Goal: Task Accomplishment & Management: Manage account settings

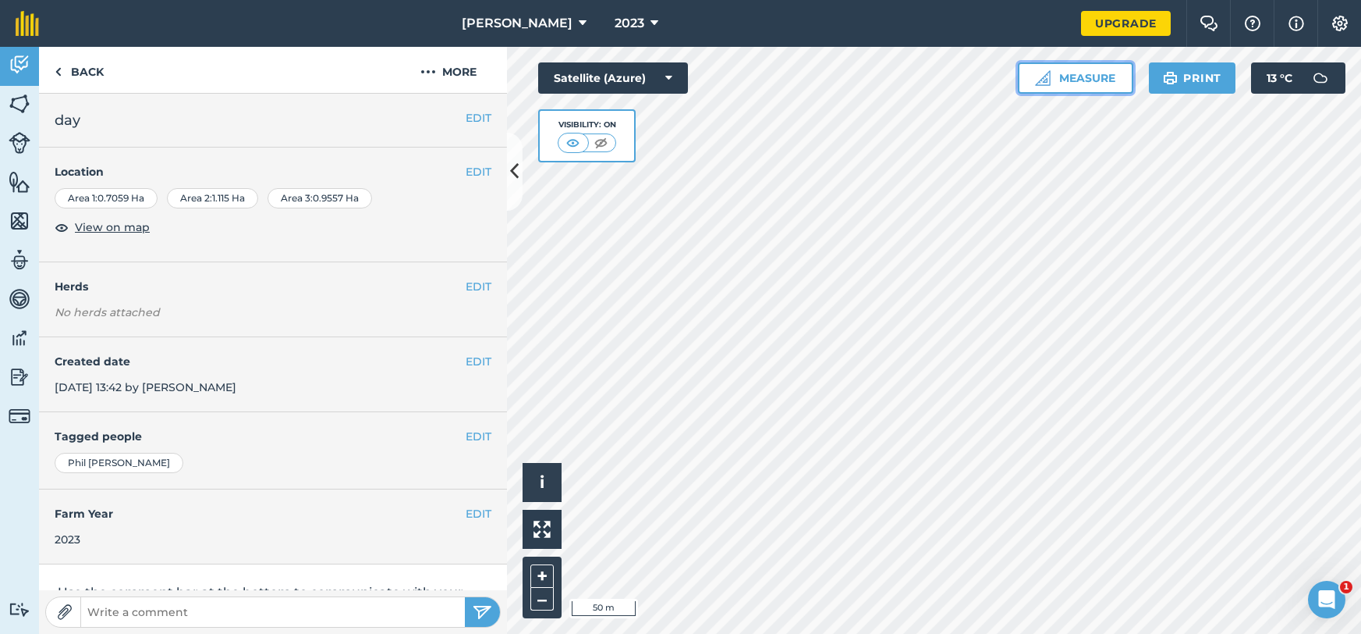
click at [1075, 78] on button "Measure" at bounding box center [1075, 77] width 115 height 31
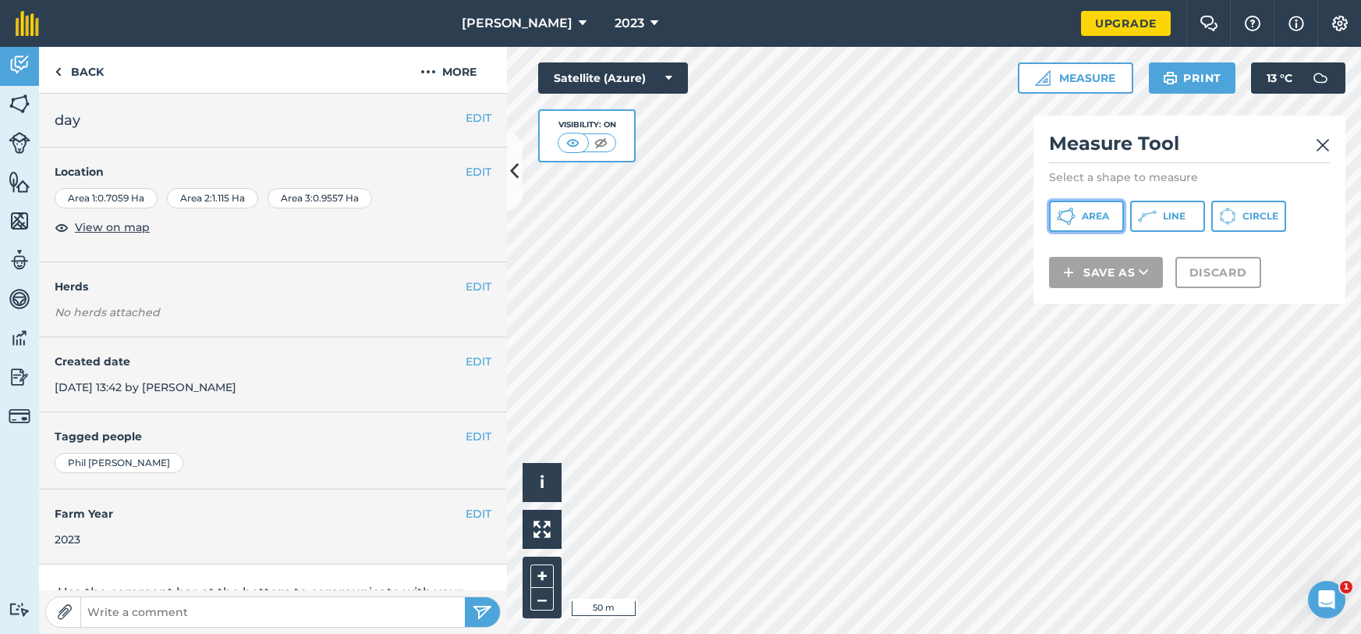
click at [1094, 227] on button "Area" at bounding box center [1086, 216] width 75 height 31
click at [1329, 147] on img at bounding box center [1323, 145] width 14 height 19
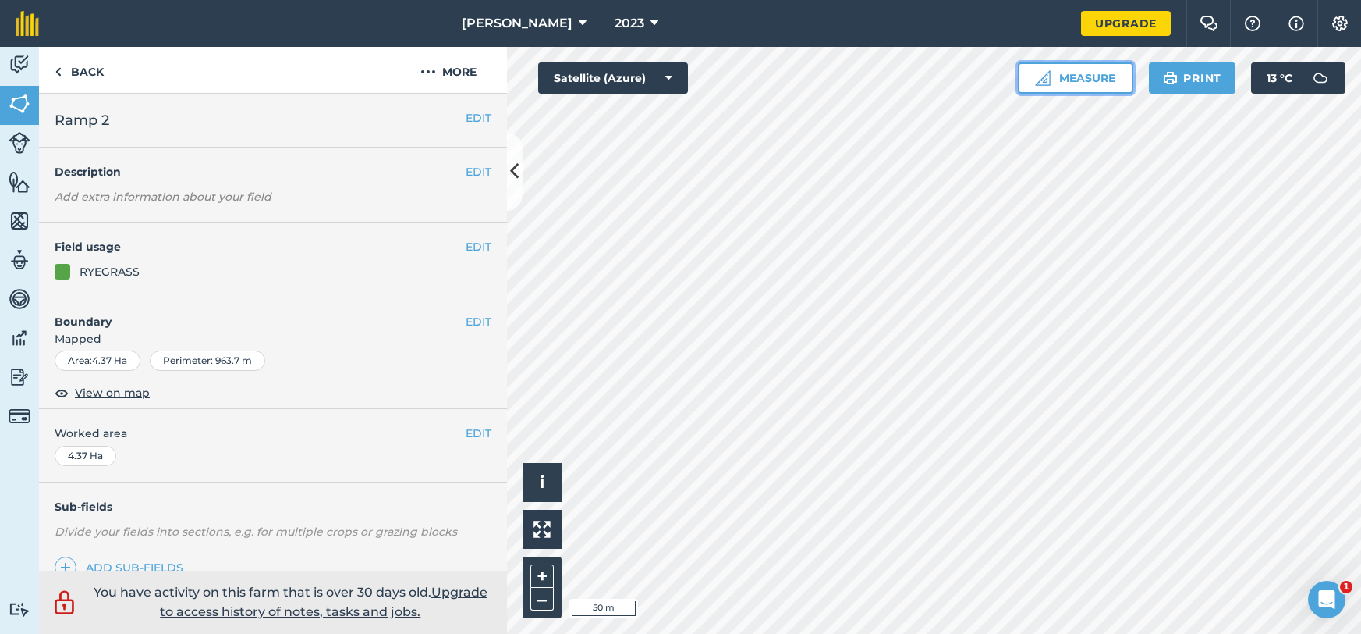
click at [1074, 89] on button "Measure" at bounding box center [1075, 77] width 115 height 31
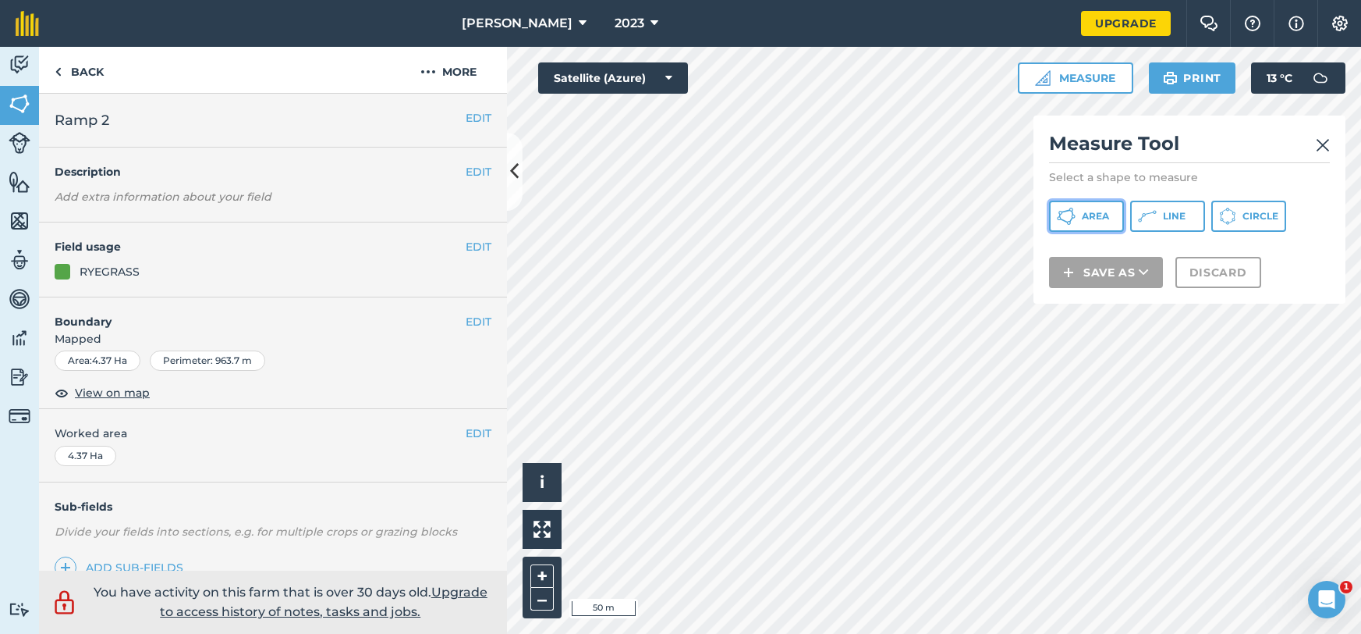
click at [1102, 217] on span "Area" at bounding box center [1095, 216] width 27 height 12
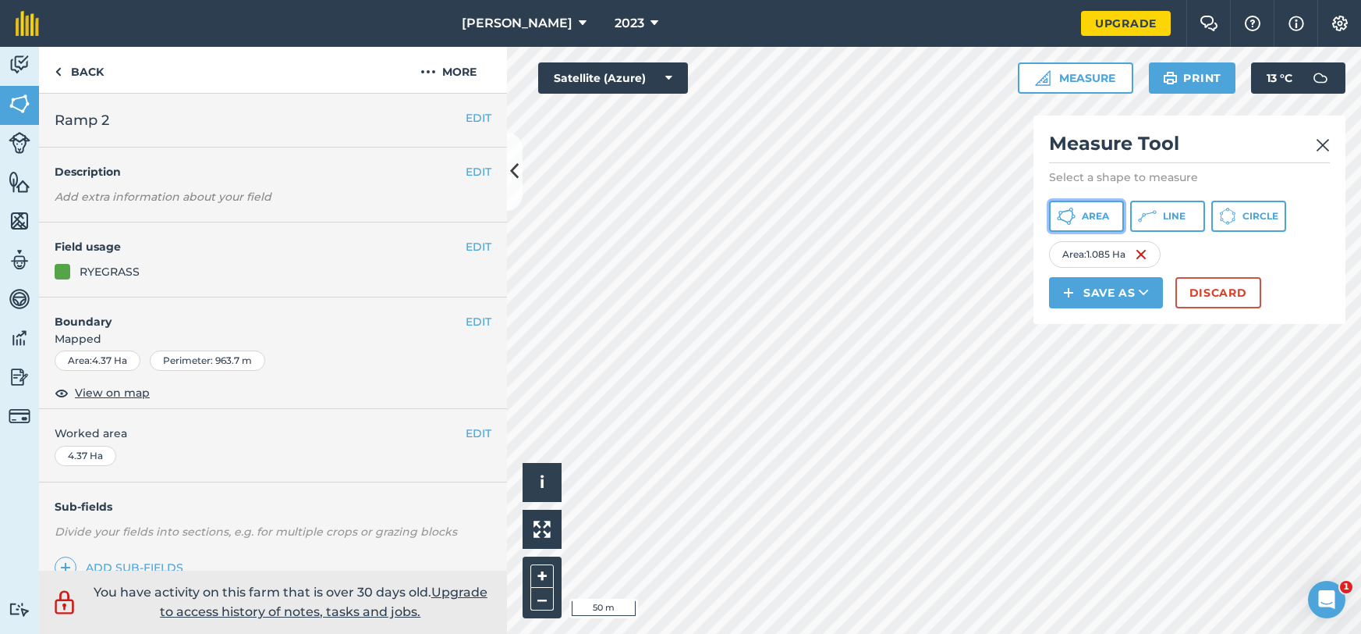
click at [1088, 215] on span "Area" at bounding box center [1095, 216] width 27 height 12
click at [1149, 252] on img at bounding box center [1147, 254] width 12 height 19
drag, startPoint x: 1132, startPoint y: 258, endPoint x: 1114, endPoint y: 268, distance: 20.2
click at [1131, 258] on img at bounding box center [1126, 254] width 12 height 19
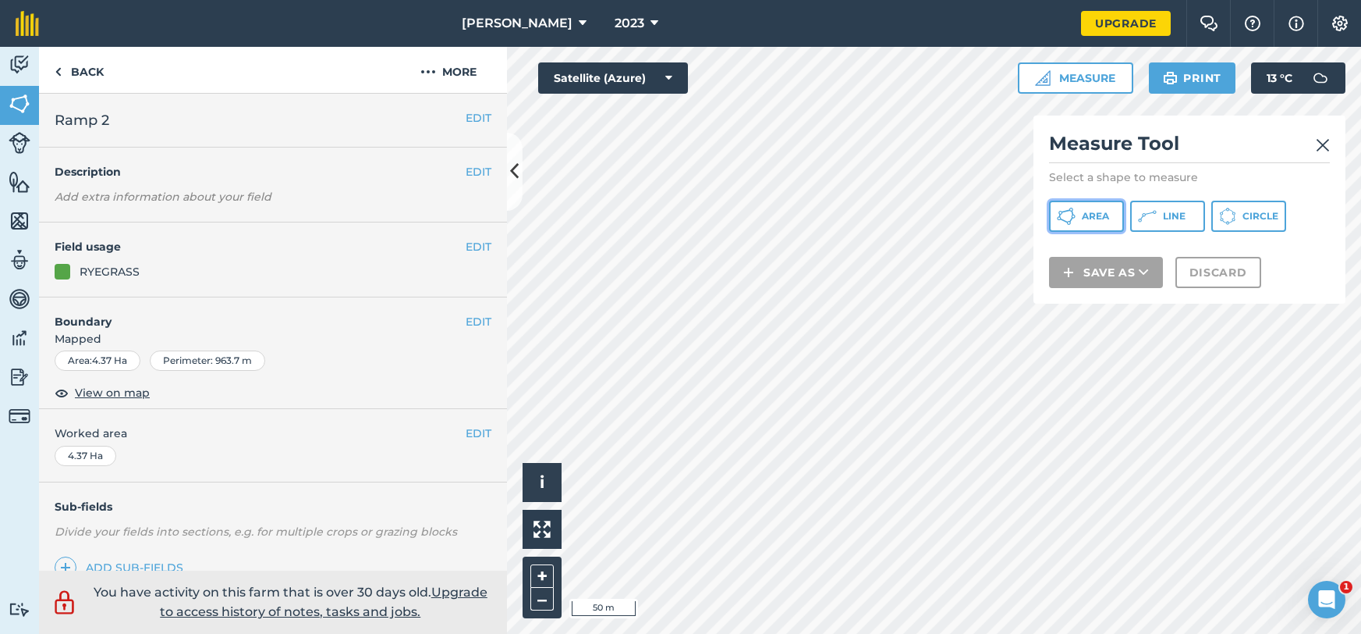
click at [1092, 217] on span "Area" at bounding box center [1095, 216] width 27 height 12
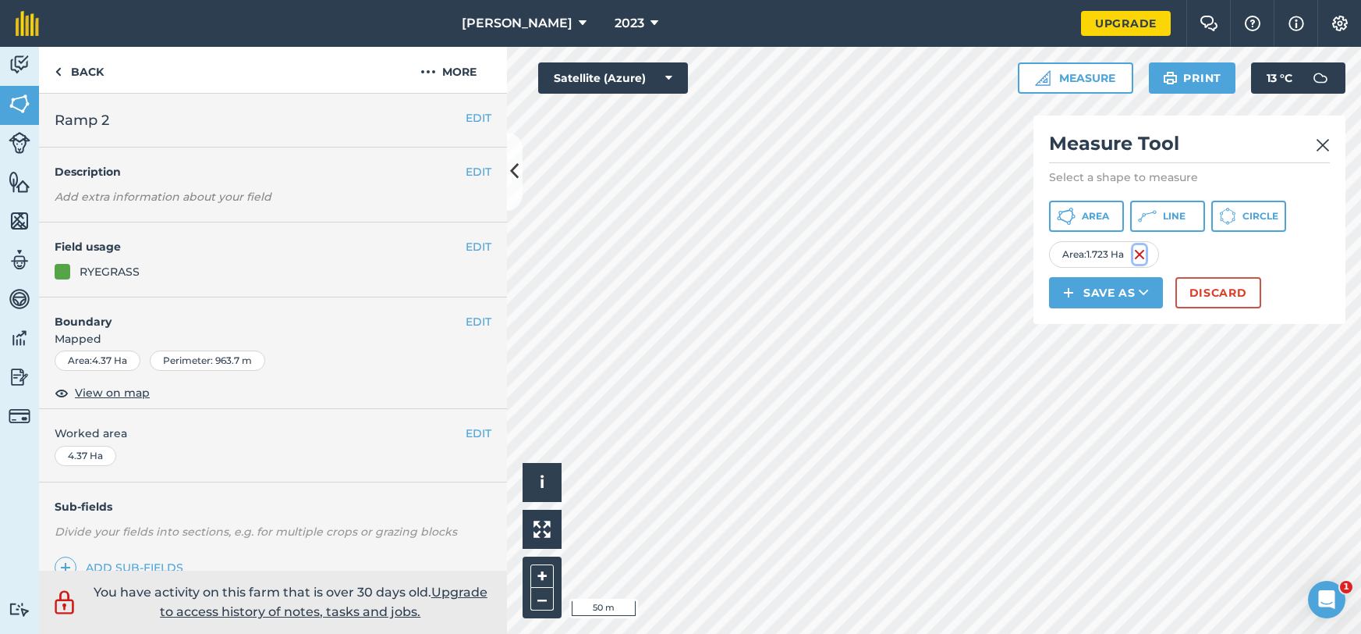
click at [1141, 256] on img at bounding box center [1140, 254] width 12 height 19
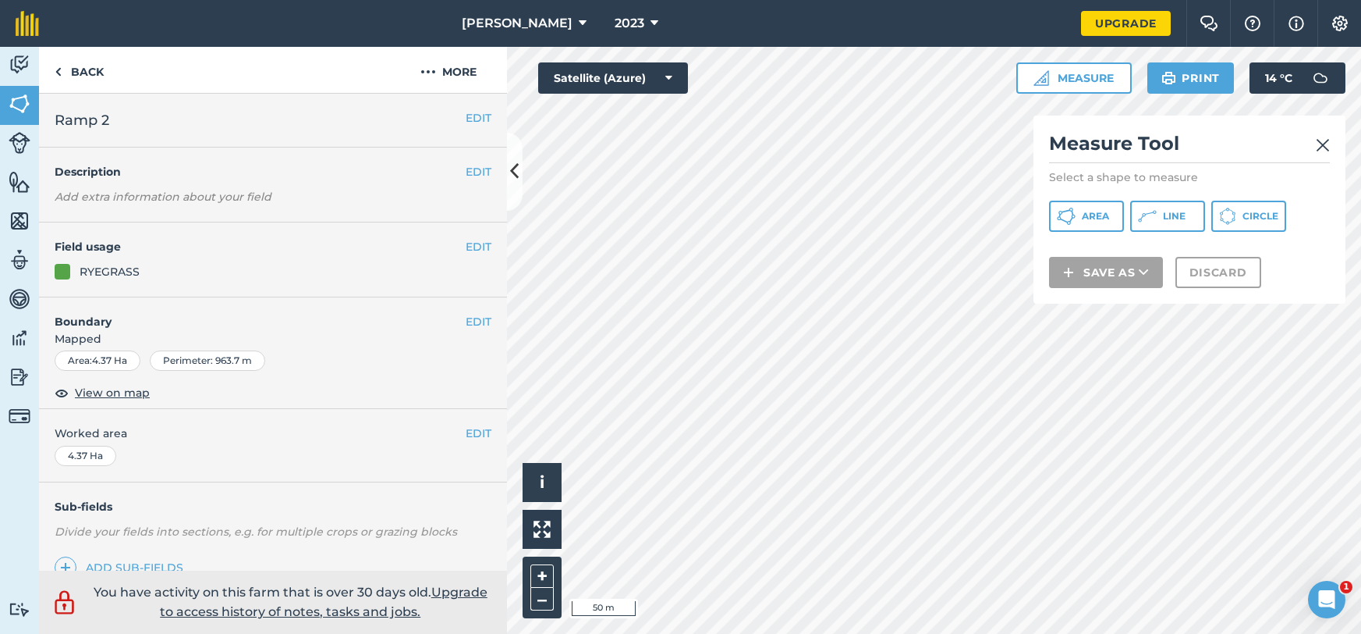
click at [1322, 140] on img at bounding box center [1323, 145] width 14 height 19
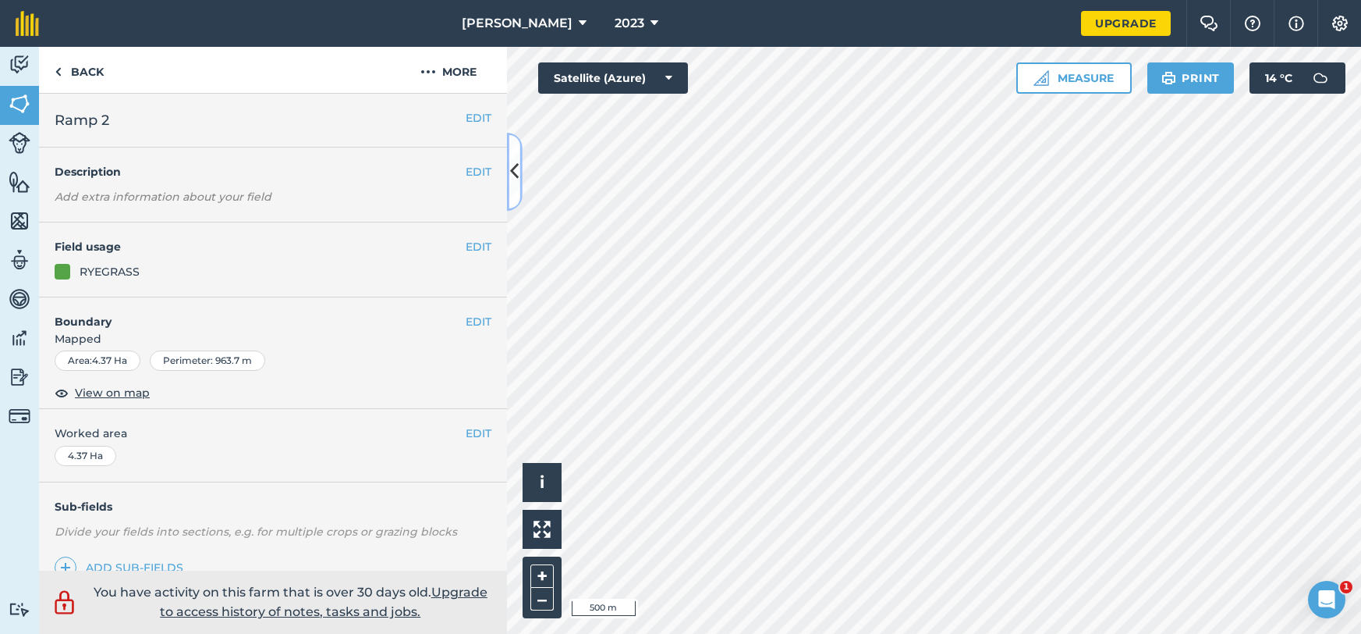
click at [509, 173] on button at bounding box center [515, 172] width 16 height 78
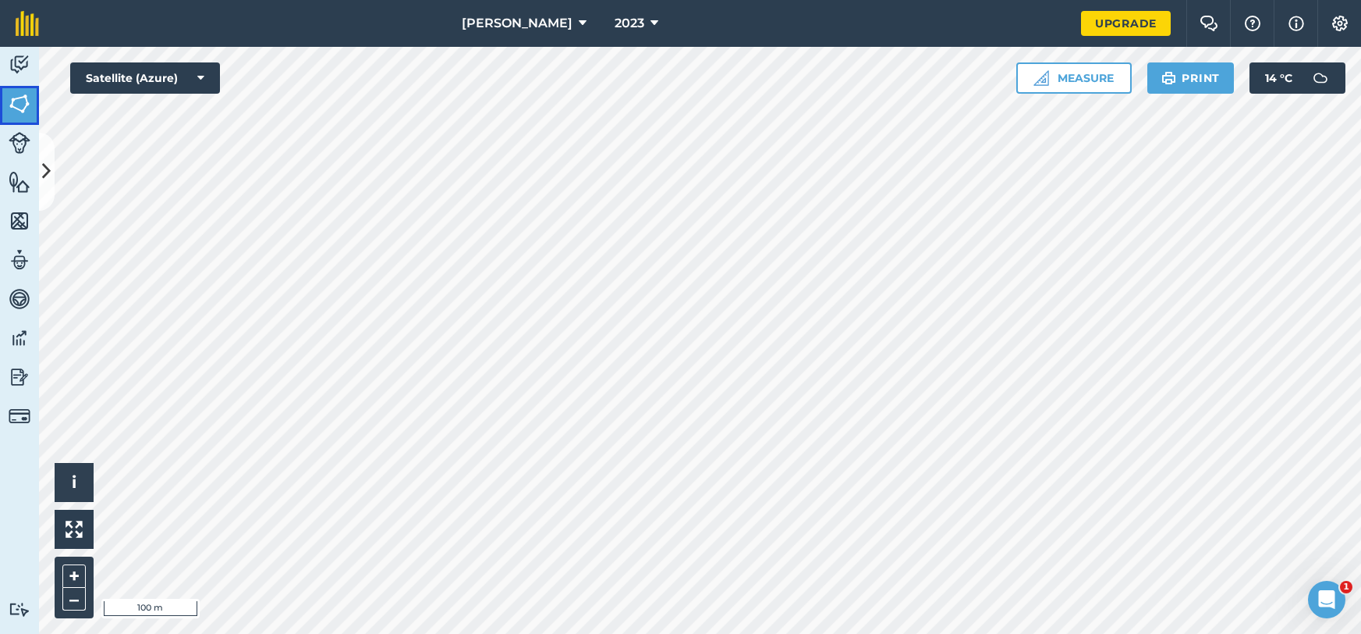
click at [5, 92] on link "Fields" at bounding box center [19, 105] width 39 height 39
click at [13, 100] on img at bounding box center [20, 103] width 22 height 23
click at [44, 141] on button at bounding box center [47, 172] width 16 height 78
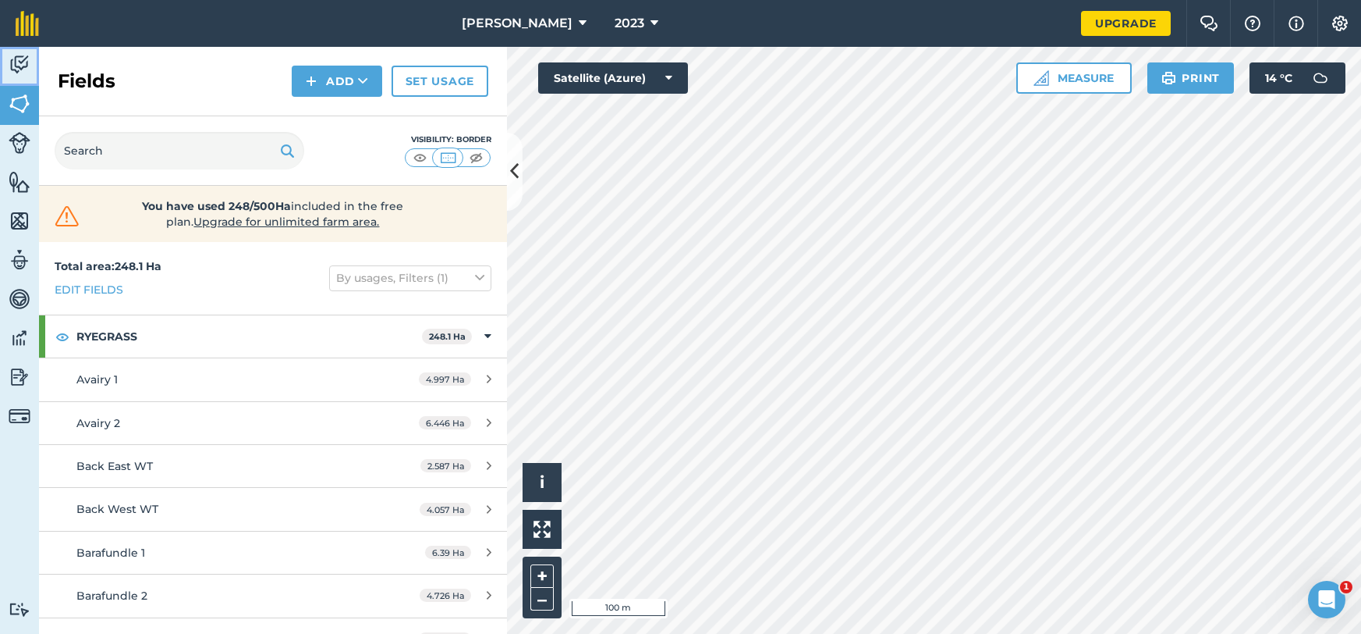
click at [14, 68] on img at bounding box center [20, 64] width 22 height 23
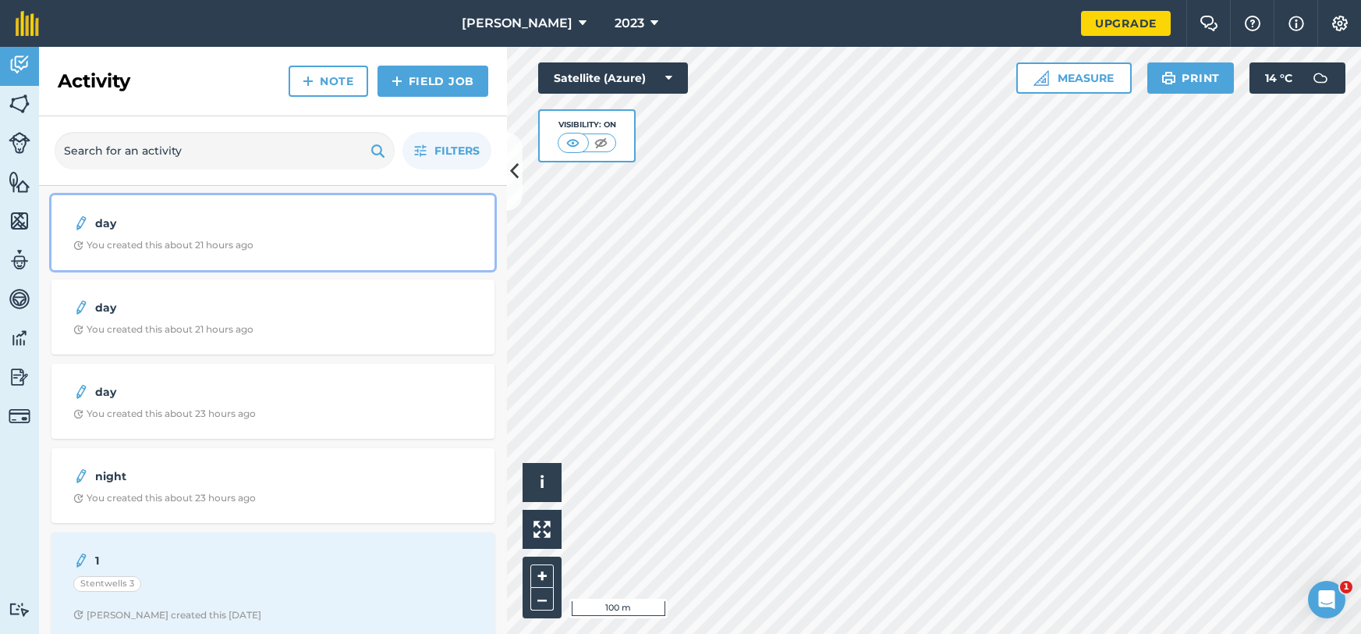
click at [182, 235] on div "day You created this about 21 hours ago" at bounding box center [273, 232] width 424 height 56
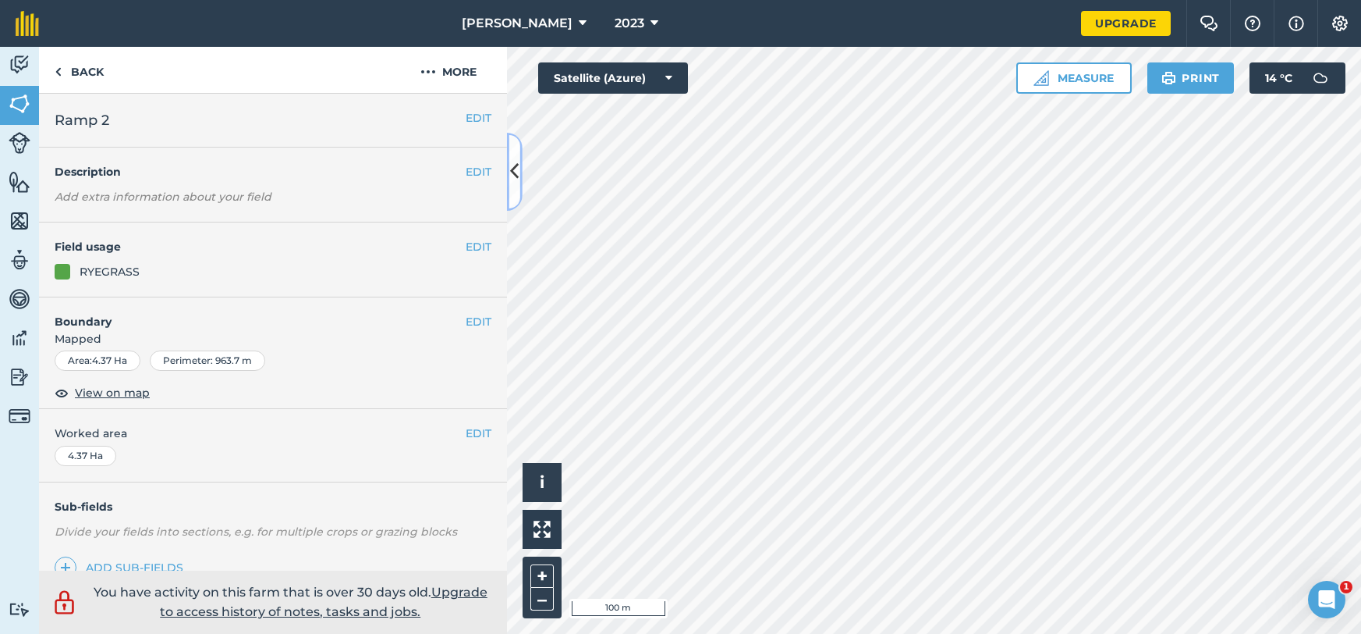
click at [507, 194] on button at bounding box center [515, 172] width 16 height 78
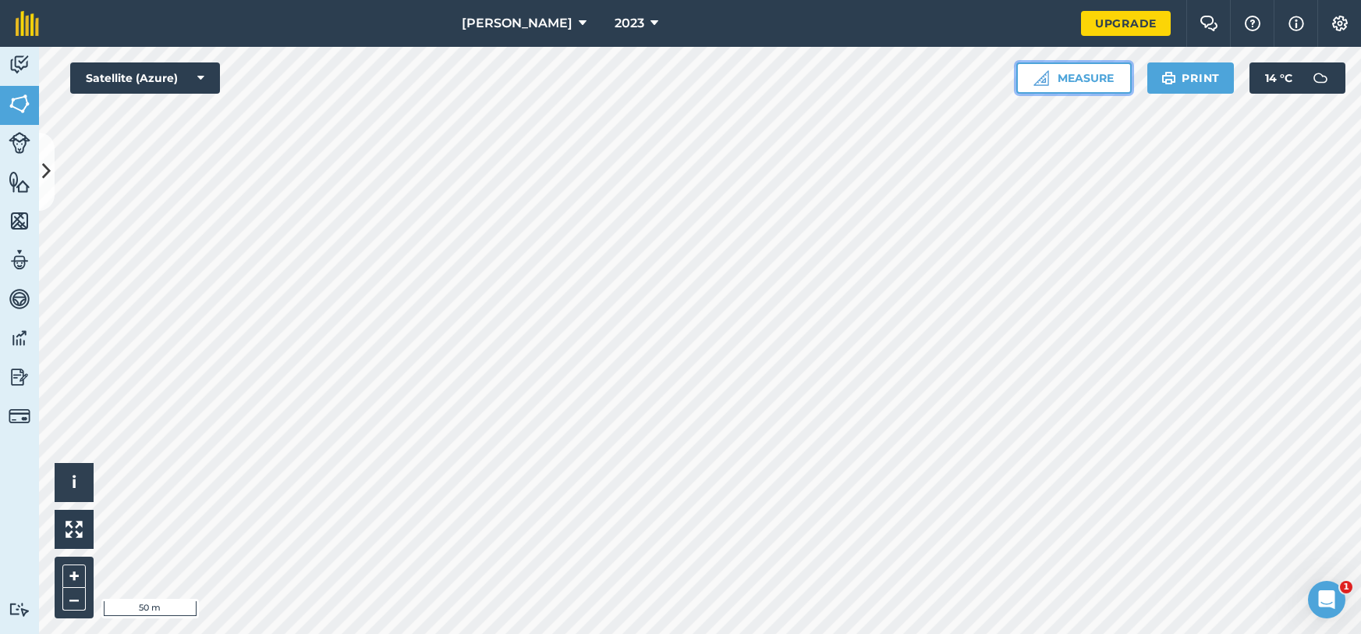
click at [1069, 63] on button "Measure" at bounding box center [1074, 77] width 115 height 31
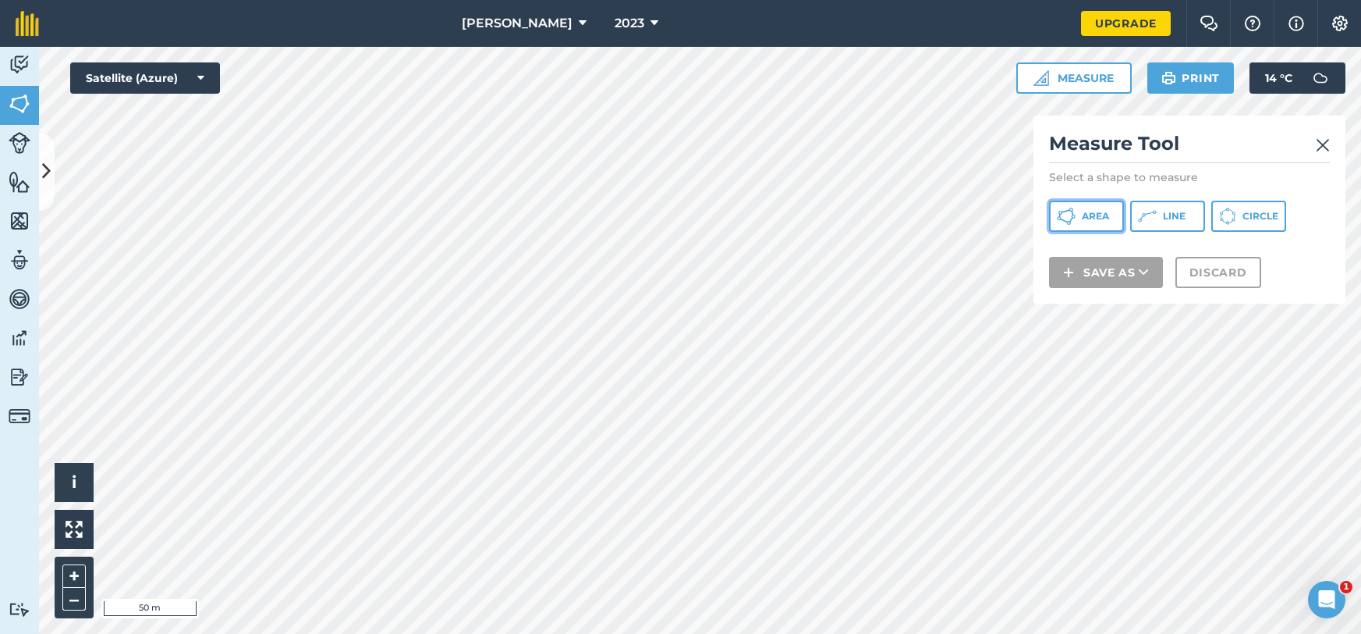
click at [1099, 218] on span "Area" at bounding box center [1095, 216] width 27 height 12
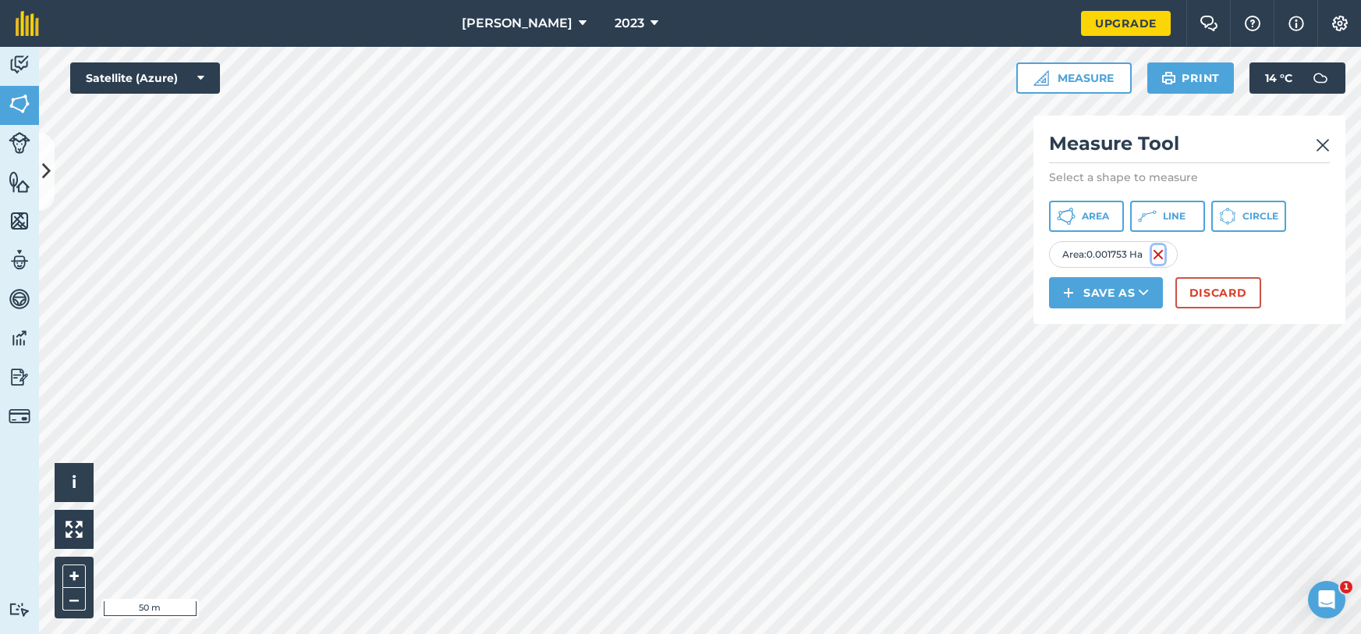
click at [1161, 255] on img at bounding box center [1158, 254] width 12 height 19
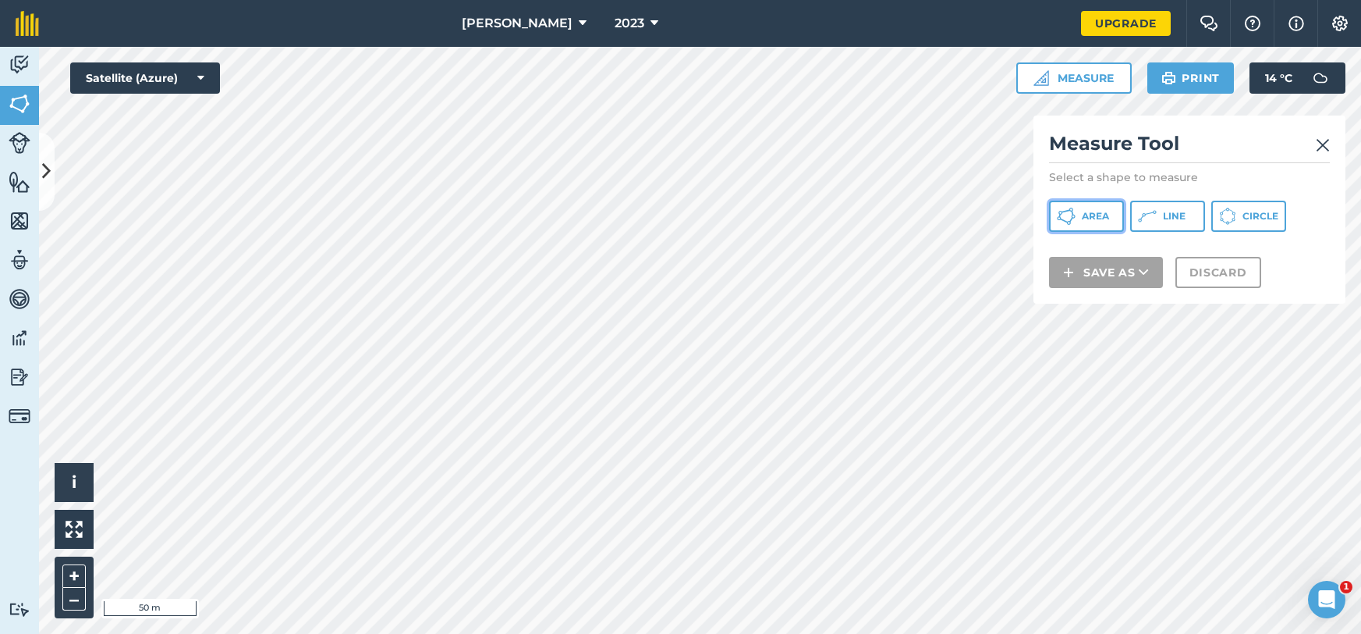
click at [1085, 222] on span "Area" at bounding box center [1095, 216] width 27 height 12
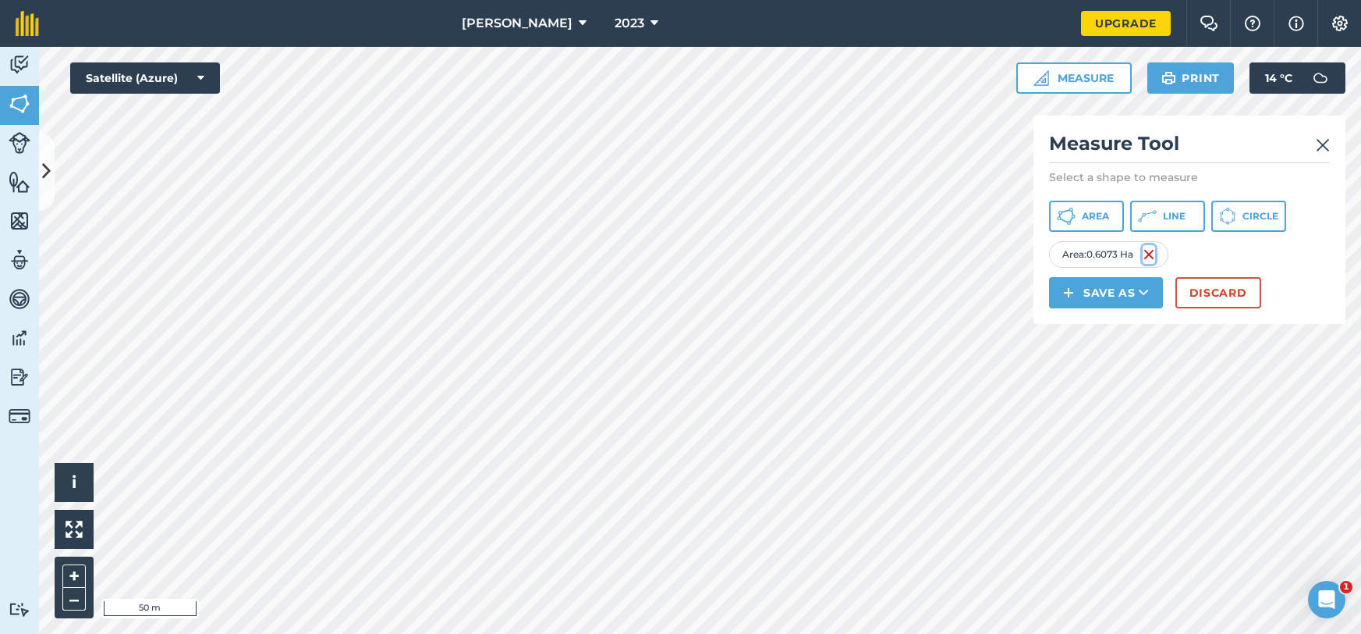
click at [1152, 254] on img at bounding box center [1149, 254] width 12 height 19
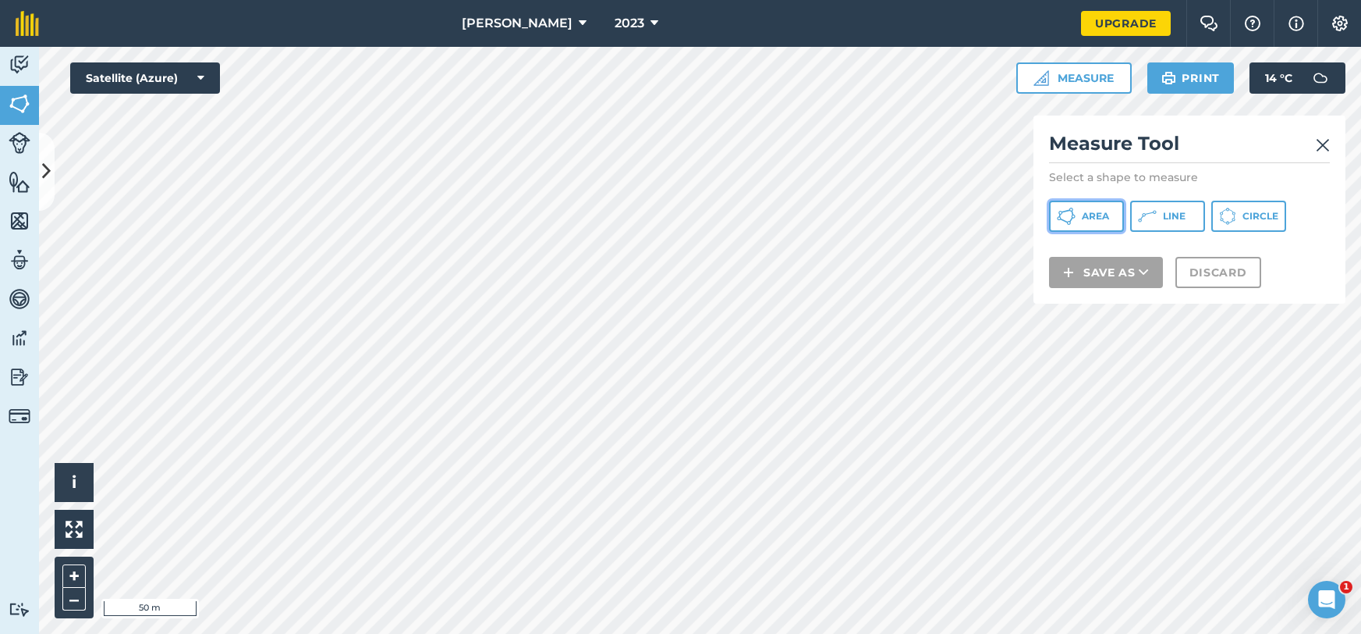
click at [1079, 222] on button "Area" at bounding box center [1086, 216] width 75 height 31
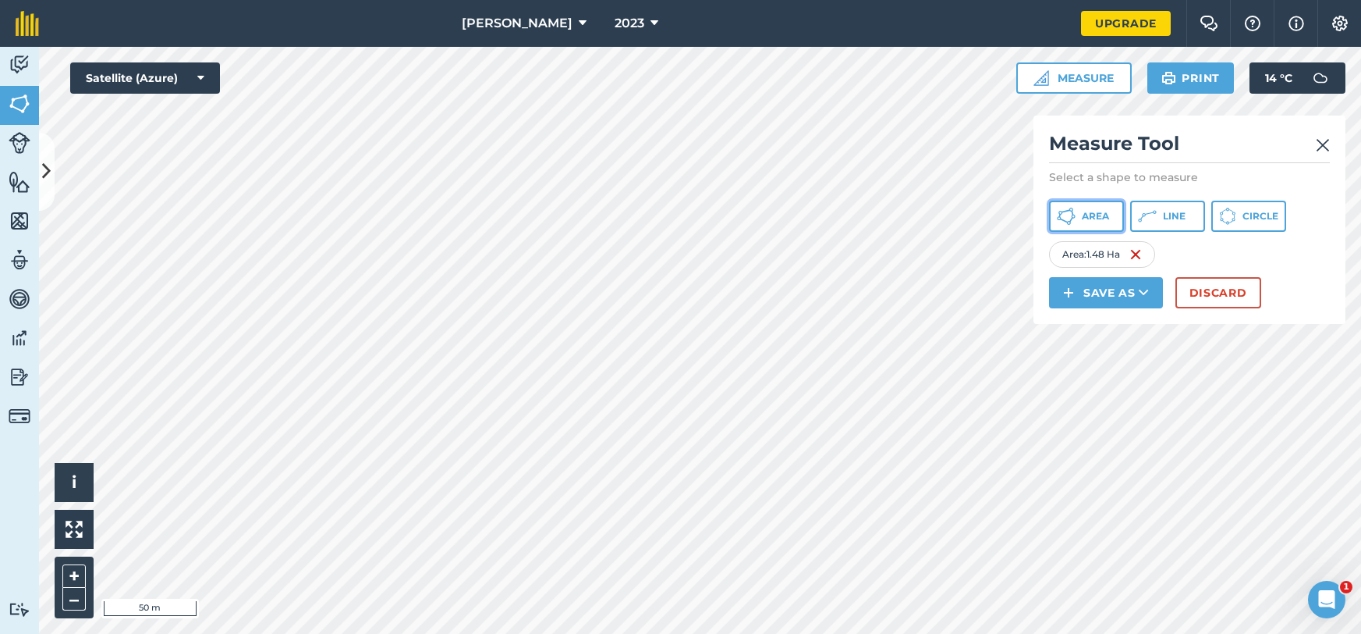
click at [1085, 218] on span "Area" at bounding box center [1095, 216] width 27 height 12
click at [1152, 256] on img at bounding box center [1145, 254] width 12 height 19
click at [1149, 254] on img at bounding box center [1144, 254] width 12 height 19
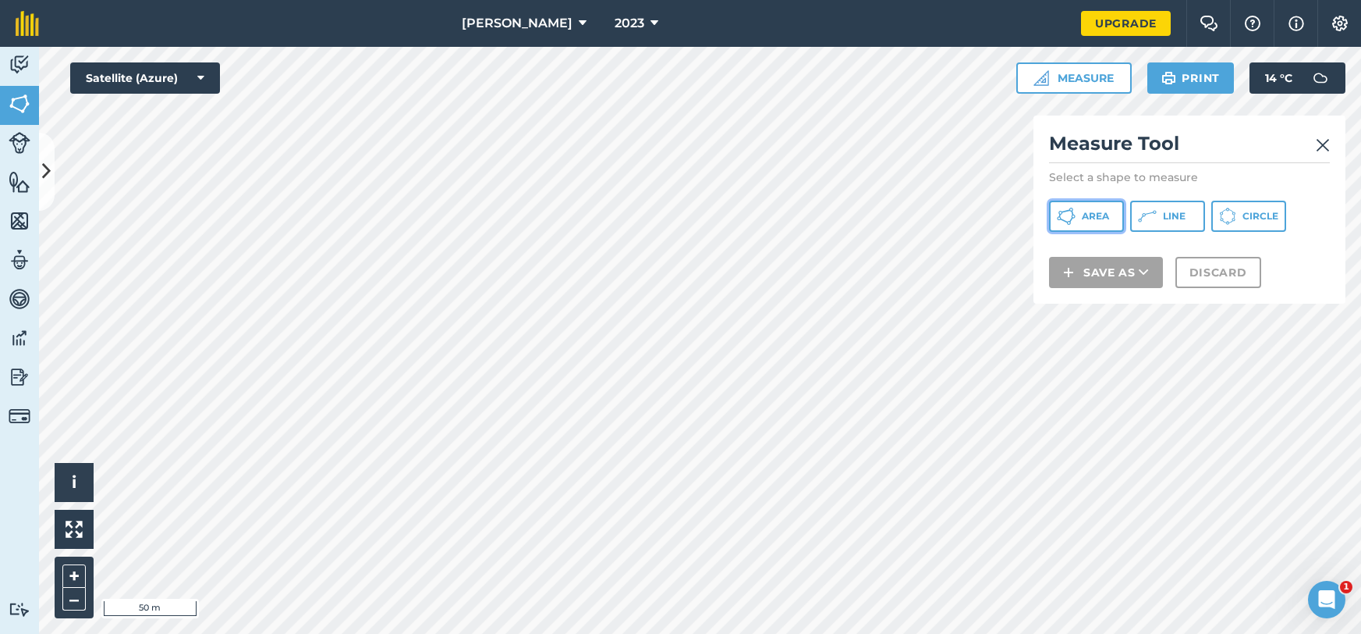
click at [1090, 222] on span "Area" at bounding box center [1095, 216] width 27 height 12
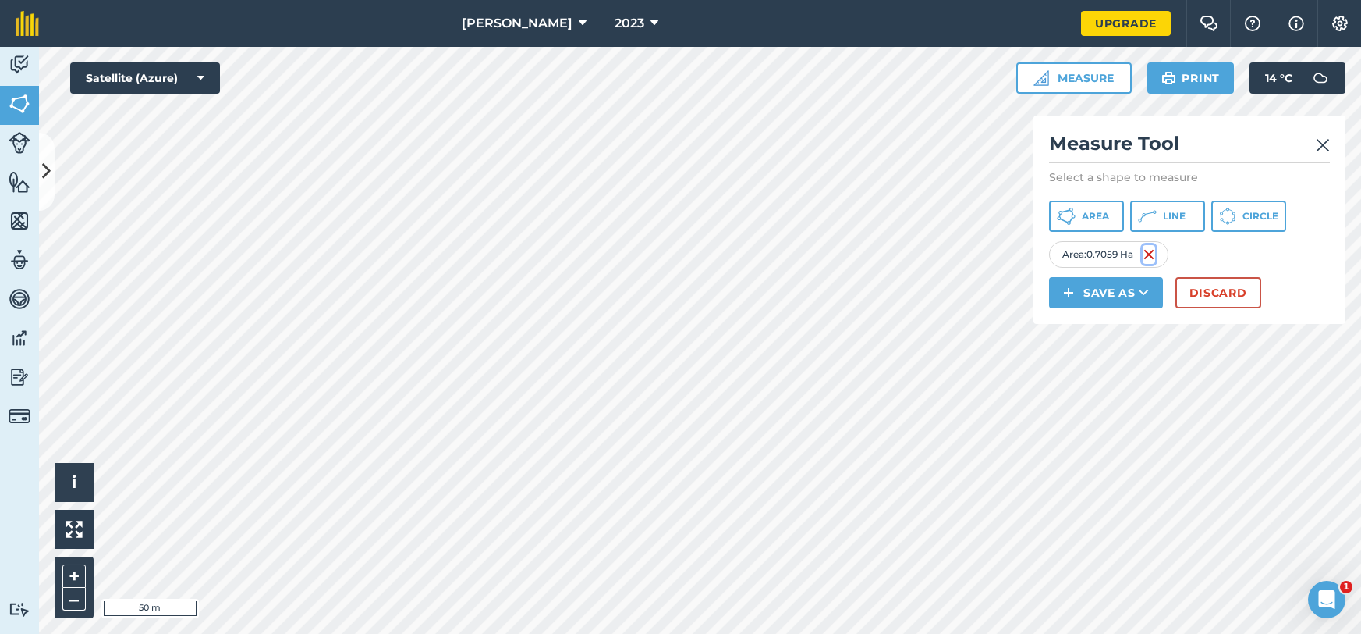
click at [1150, 253] on img at bounding box center [1149, 254] width 12 height 19
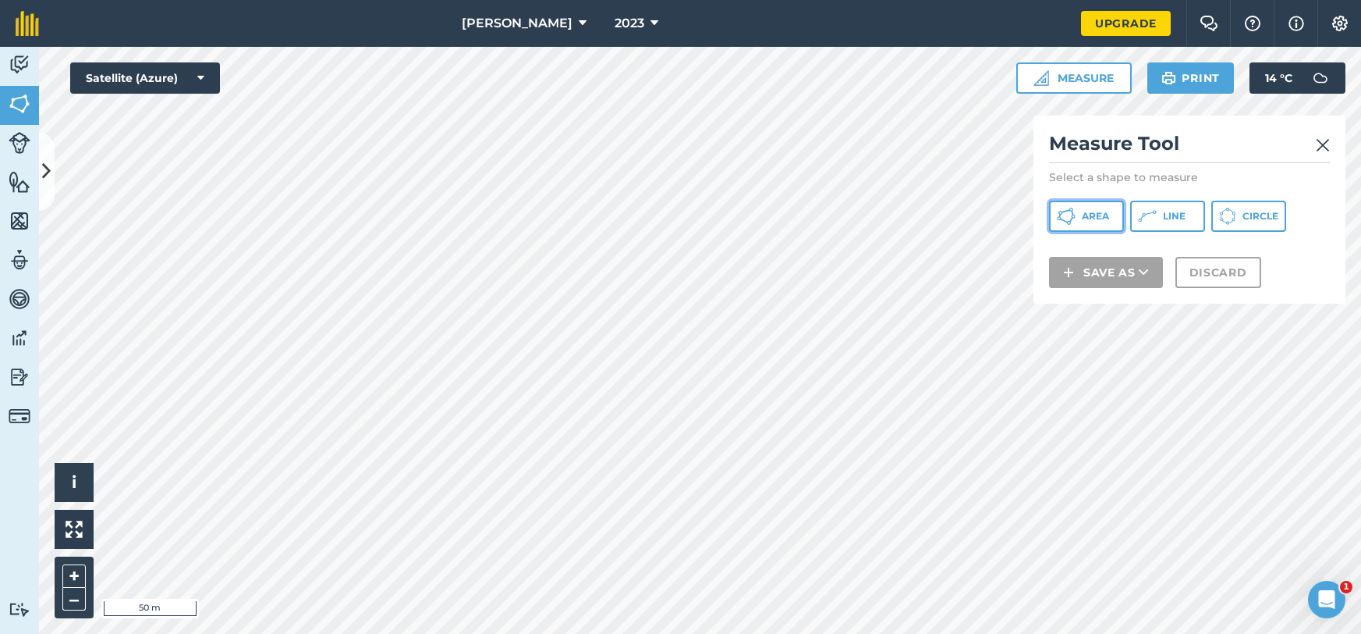
click at [1082, 216] on span "Area" at bounding box center [1095, 216] width 27 height 12
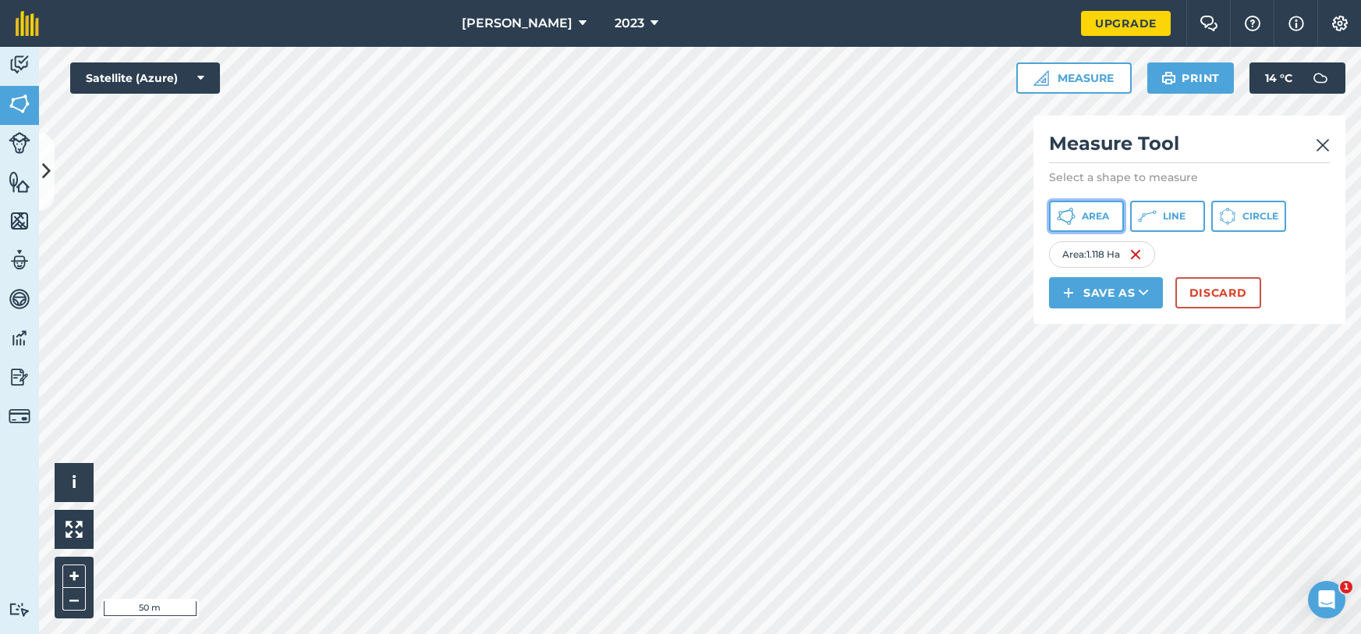
click at [1088, 215] on span "Area" at bounding box center [1095, 216] width 27 height 12
click at [1106, 291] on button "Save as" at bounding box center [1106, 292] width 114 height 31
click at [1099, 392] on link "Note" at bounding box center [1106, 398] width 109 height 34
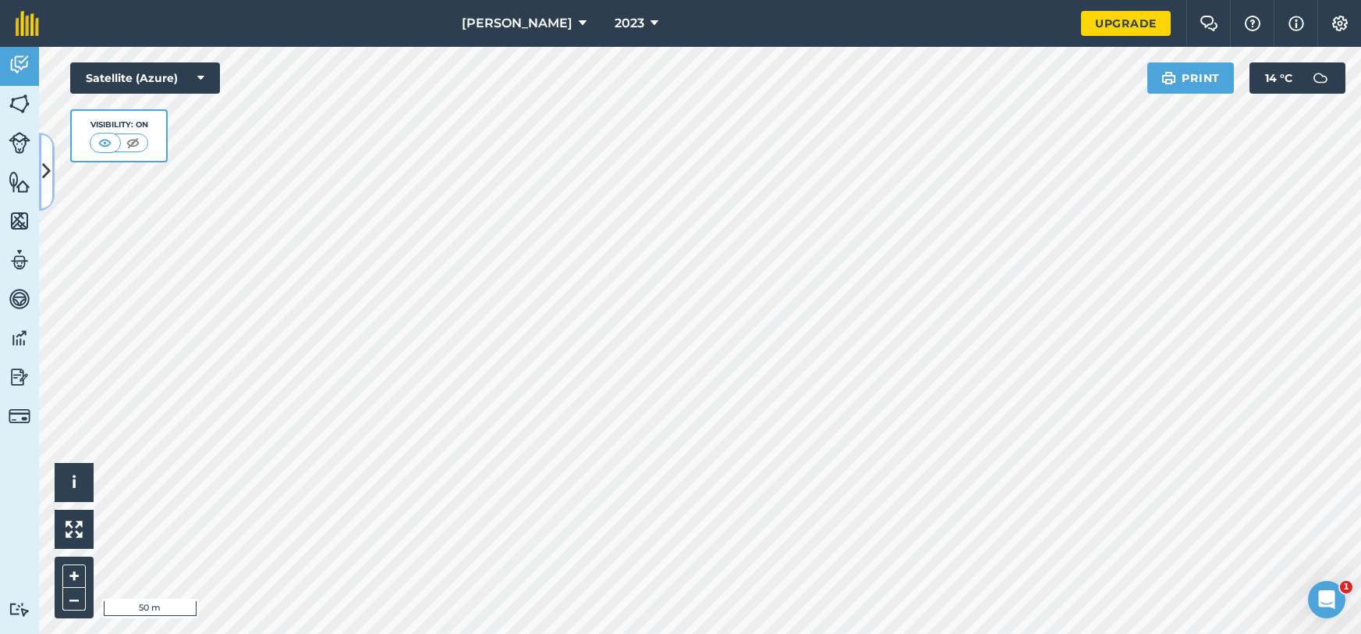
click at [46, 178] on icon at bounding box center [46, 171] width 9 height 27
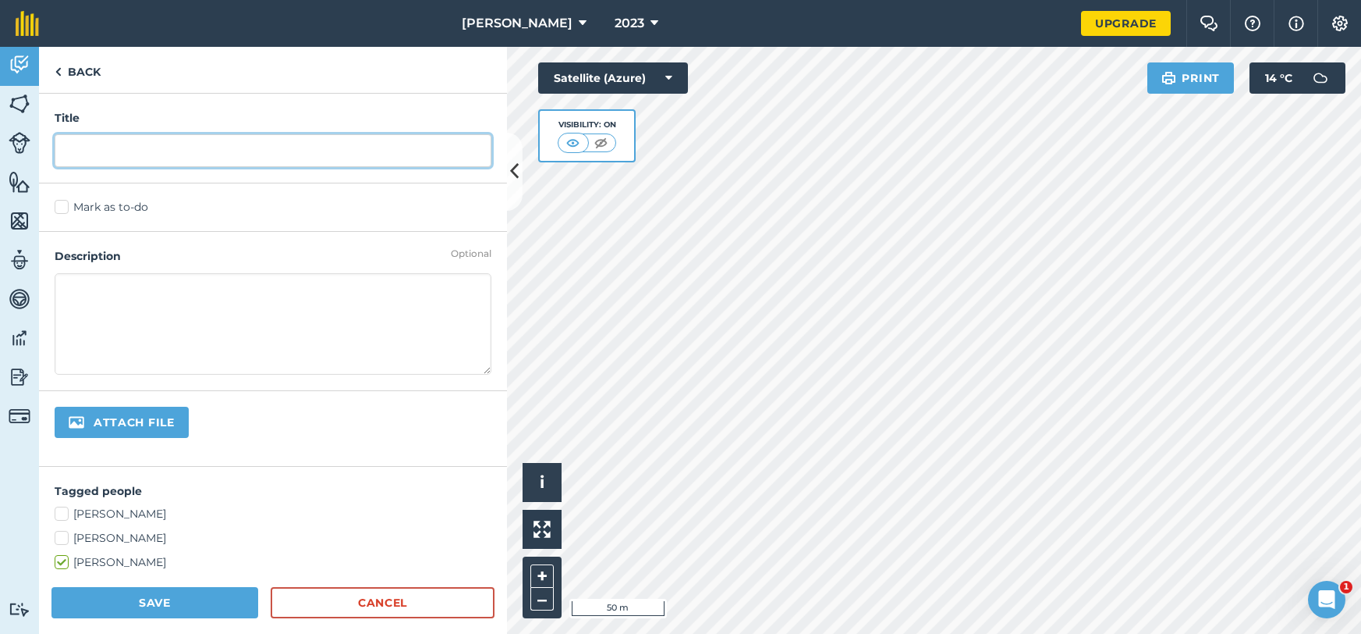
click at [93, 158] on input "text" at bounding box center [273, 150] width 437 height 33
type input "2 days"
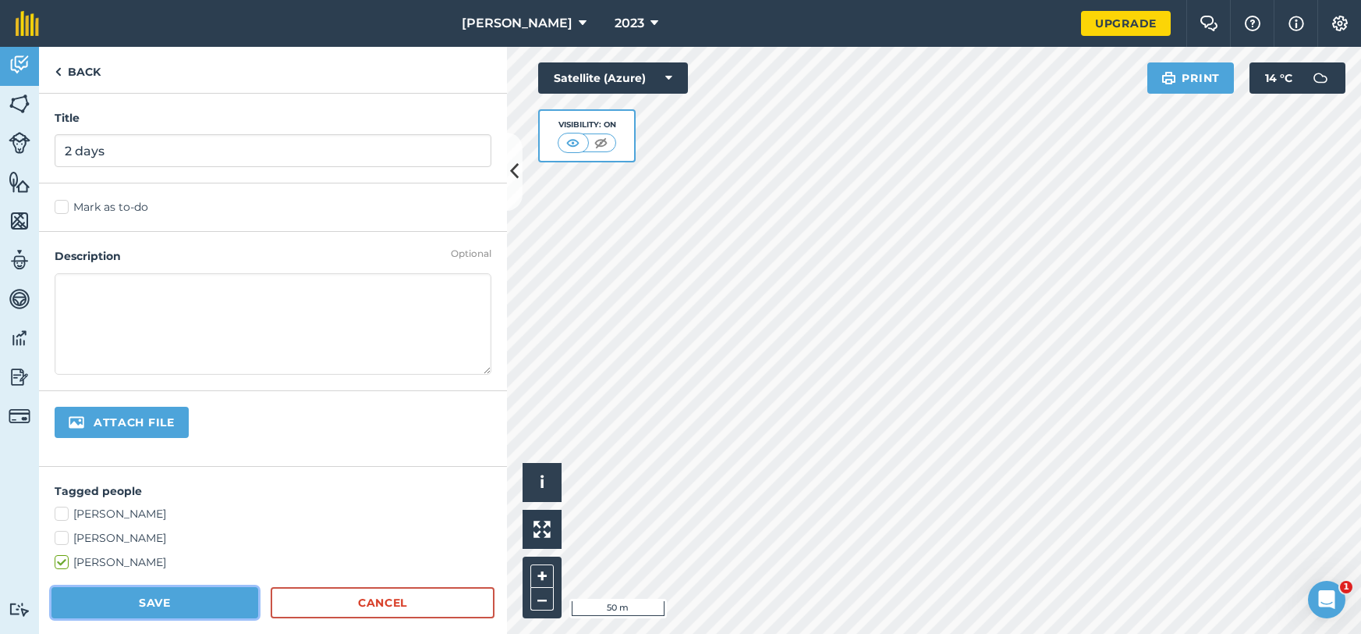
click at [144, 598] on button "Save" at bounding box center [154, 602] width 207 height 31
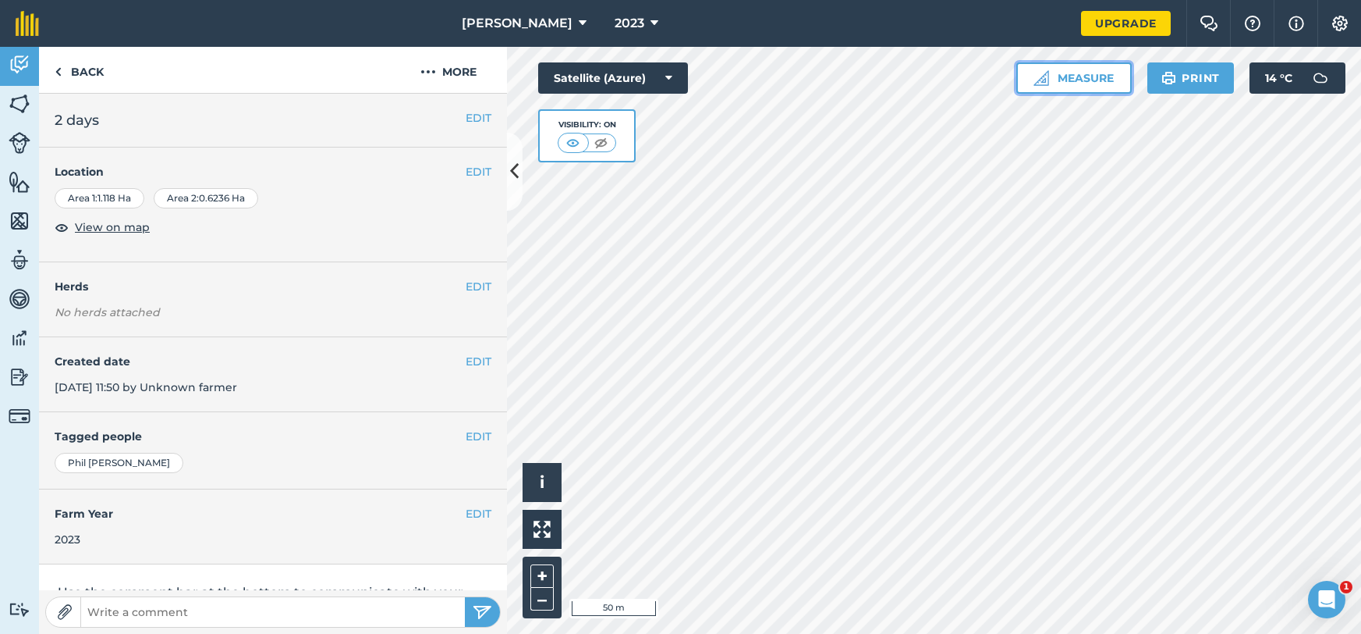
click at [1063, 85] on button "Measure" at bounding box center [1074, 77] width 115 height 31
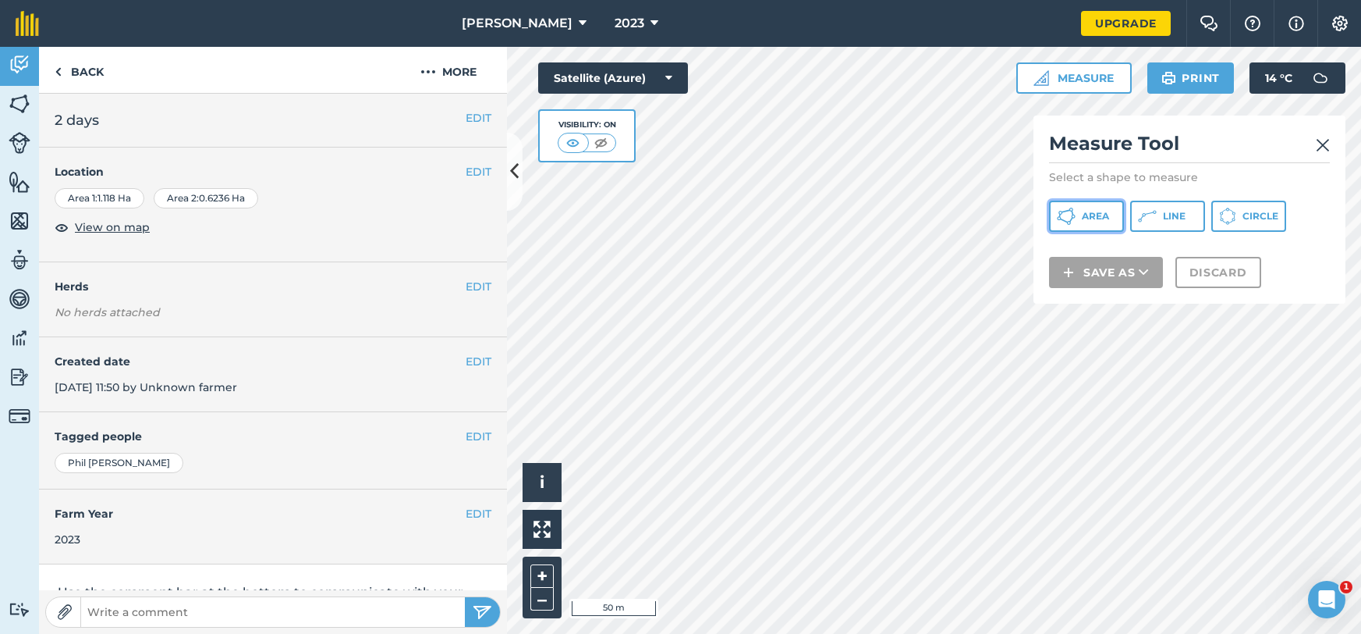
click at [1086, 218] on span "Area" at bounding box center [1095, 216] width 27 height 12
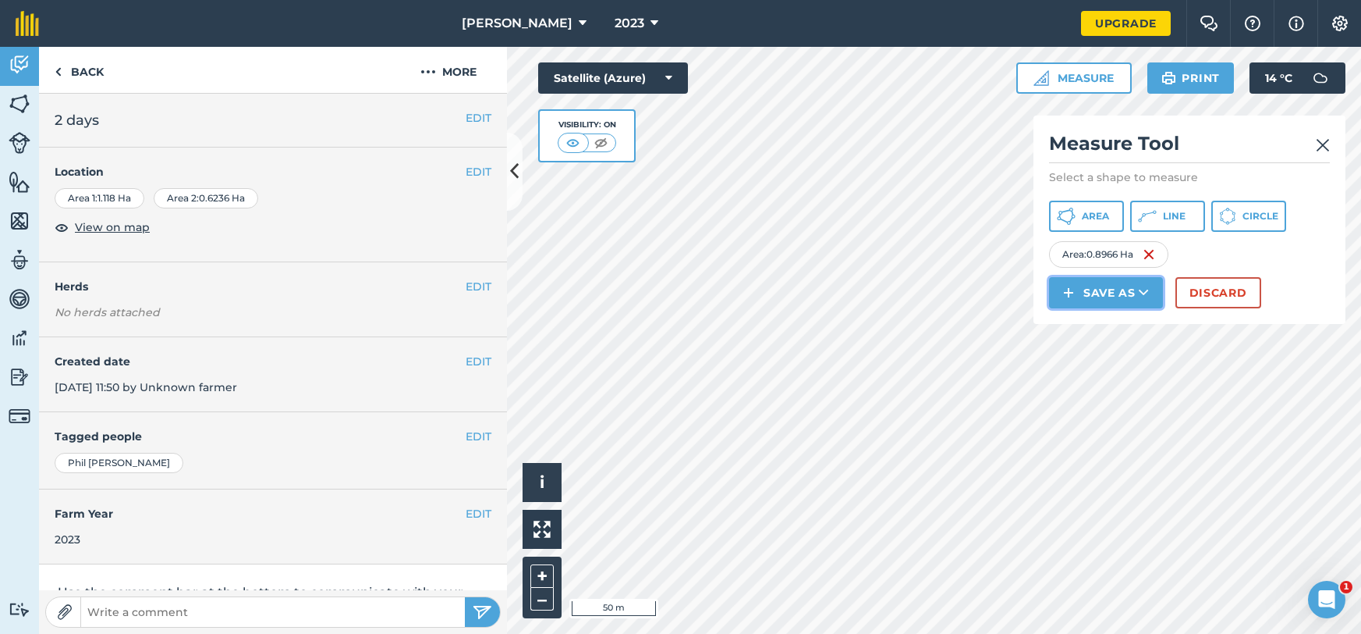
click at [1099, 300] on button "Save as" at bounding box center [1106, 292] width 114 height 31
click at [1106, 408] on link "Note" at bounding box center [1106, 398] width 109 height 34
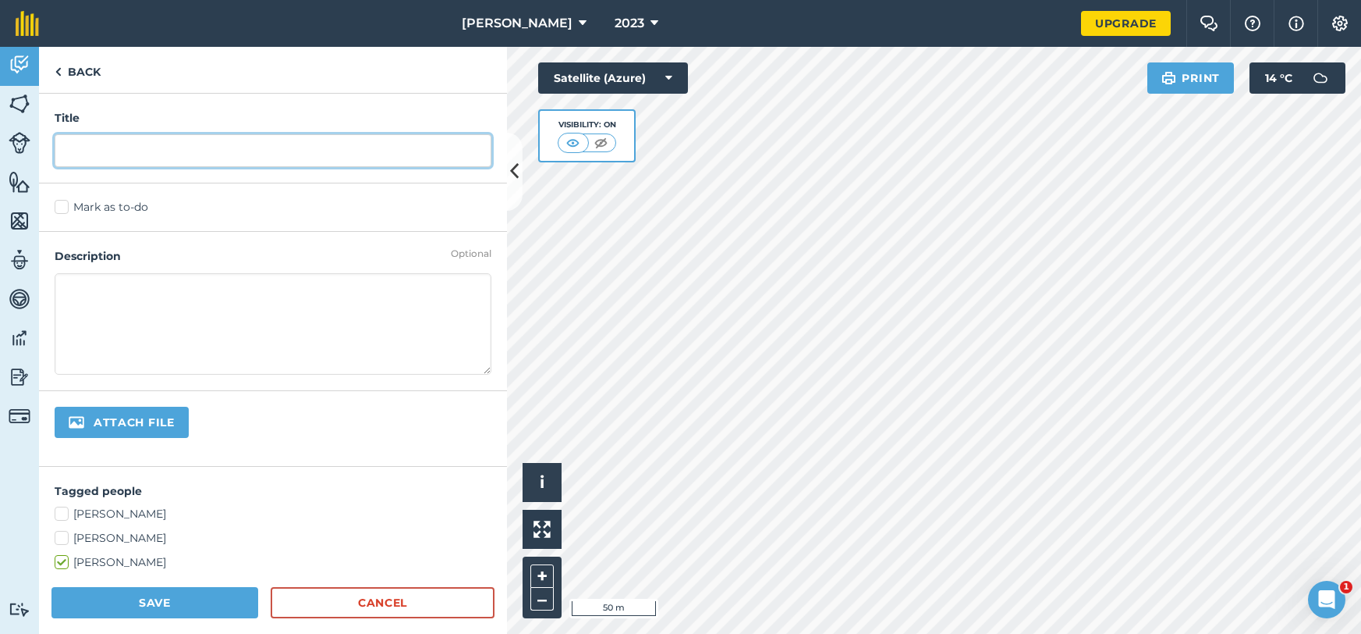
click at [264, 147] on input "text" at bounding box center [273, 150] width 437 height 33
type input "night"
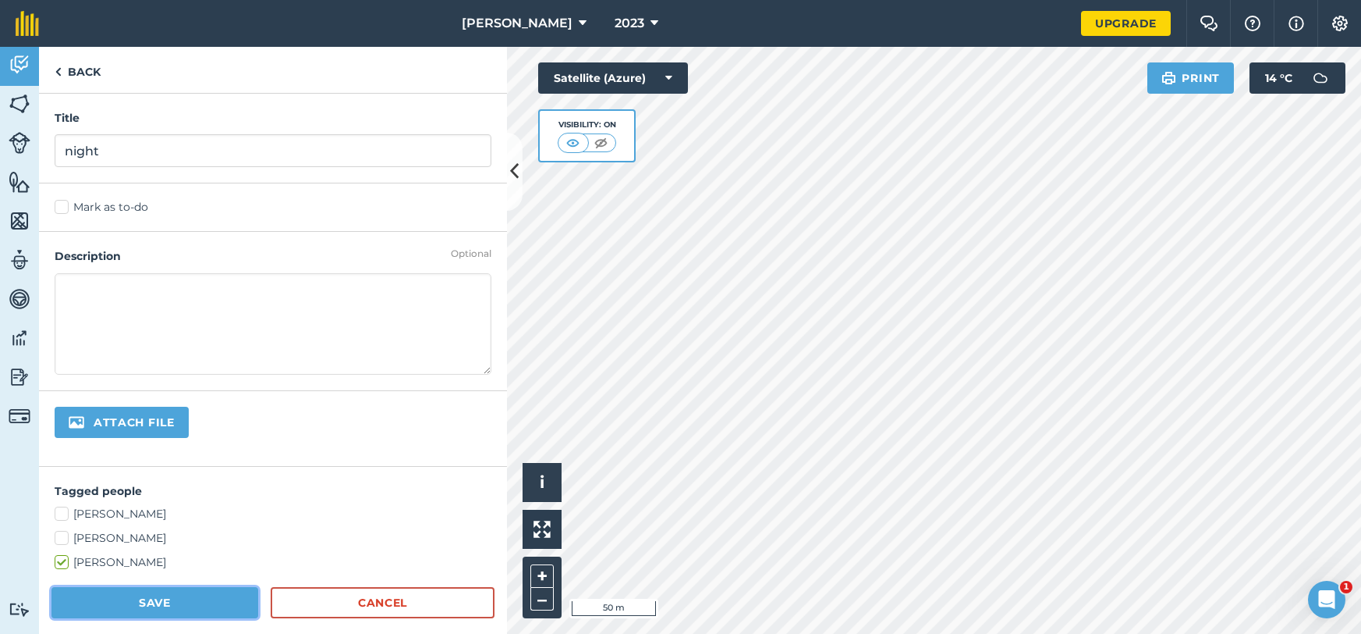
click at [117, 605] on button "Save" at bounding box center [154, 602] width 207 height 31
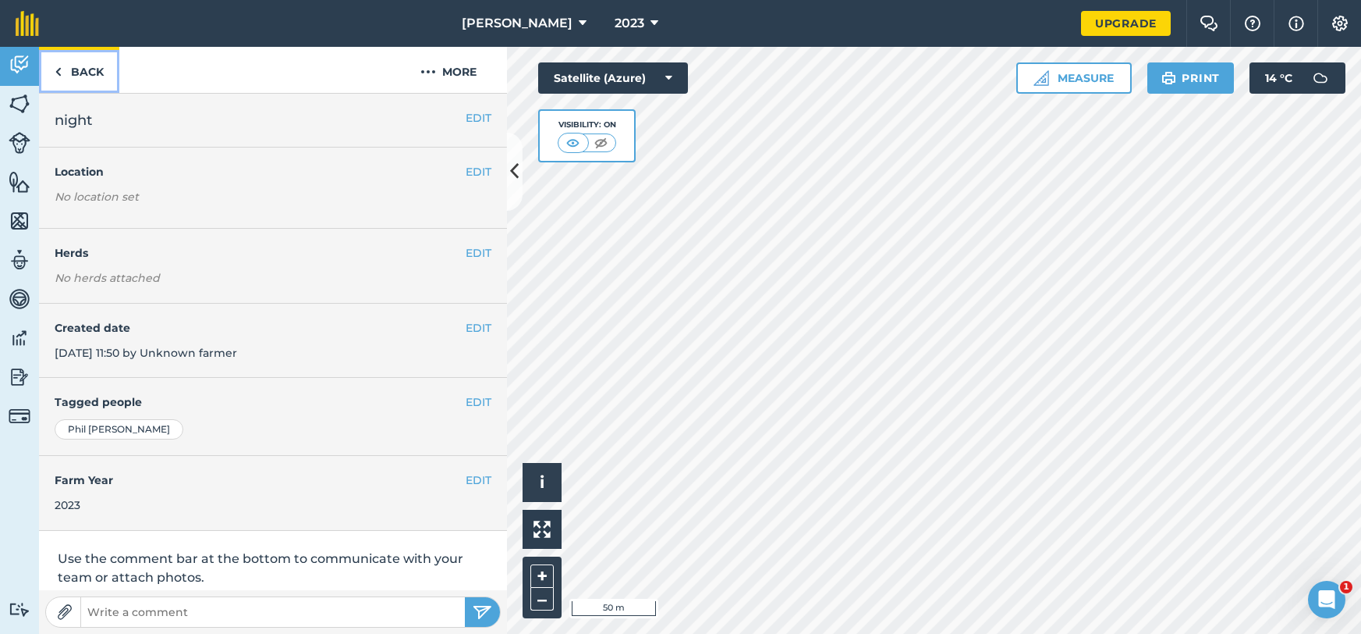
click at [76, 86] on link "Back" at bounding box center [79, 70] width 80 height 46
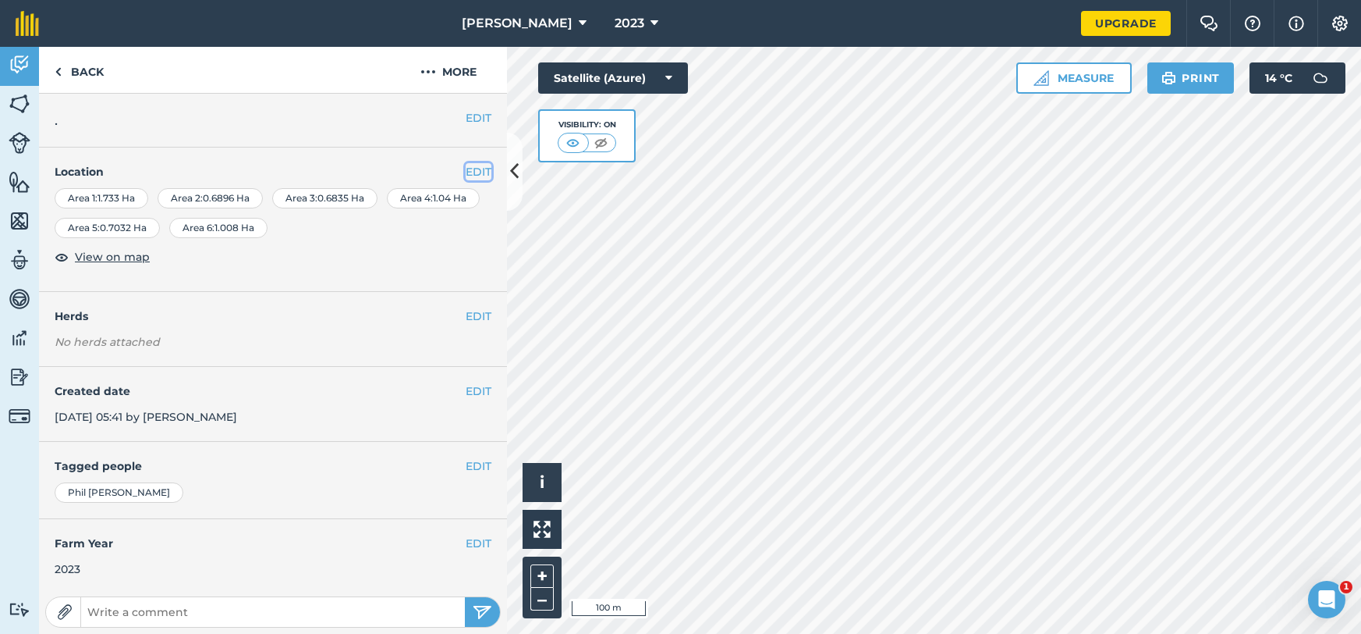
click at [486, 172] on button "EDIT" at bounding box center [479, 171] width 26 height 17
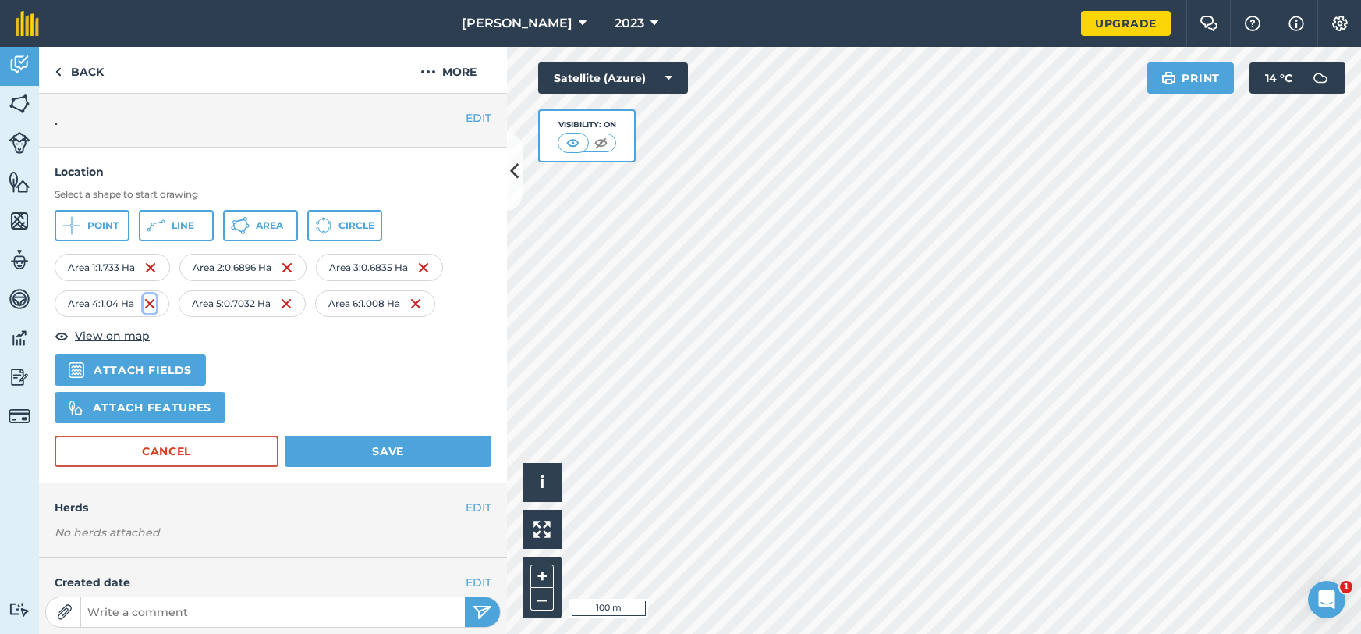
click at [148, 301] on img at bounding box center [150, 303] width 12 height 19
click at [150, 269] on img at bounding box center [150, 267] width 12 height 19
click at [156, 299] on img at bounding box center [156, 303] width 12 height 19
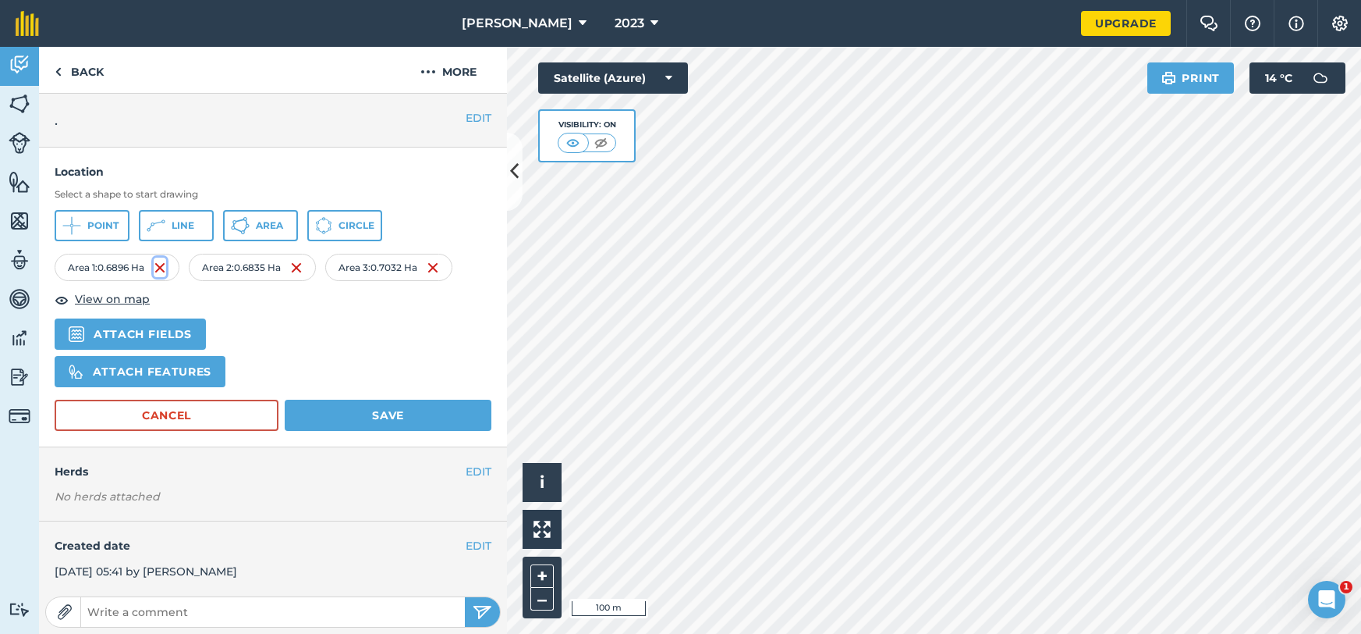
click at [160, 264] on img at bounding box center [160, 267] width 12 height 19
drag, startPoint x: 297, startPoint y: 268, endPoint x: 187, endPoint y: 270, distance: 110.0
click at [296, 268] on img at bounding box center [296, 267] width 12 height 19
click at [162, 270] on div "Area : 0.6835 Ha" at bounding box center [114, 267] width 119 height 27
click at [157, 269] on img at bounding box center [154, 267] width 12 height 19
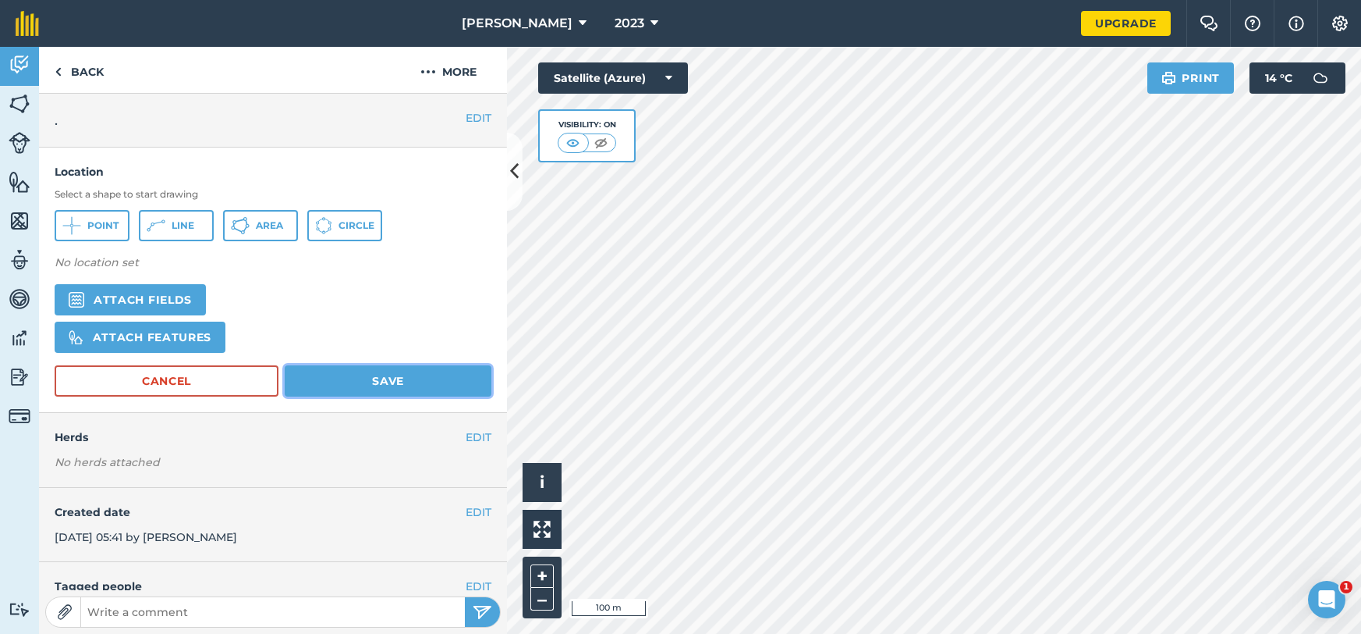
click at [357, 380] on button "Save" at bounding box center [388, 380] width 207 height 31
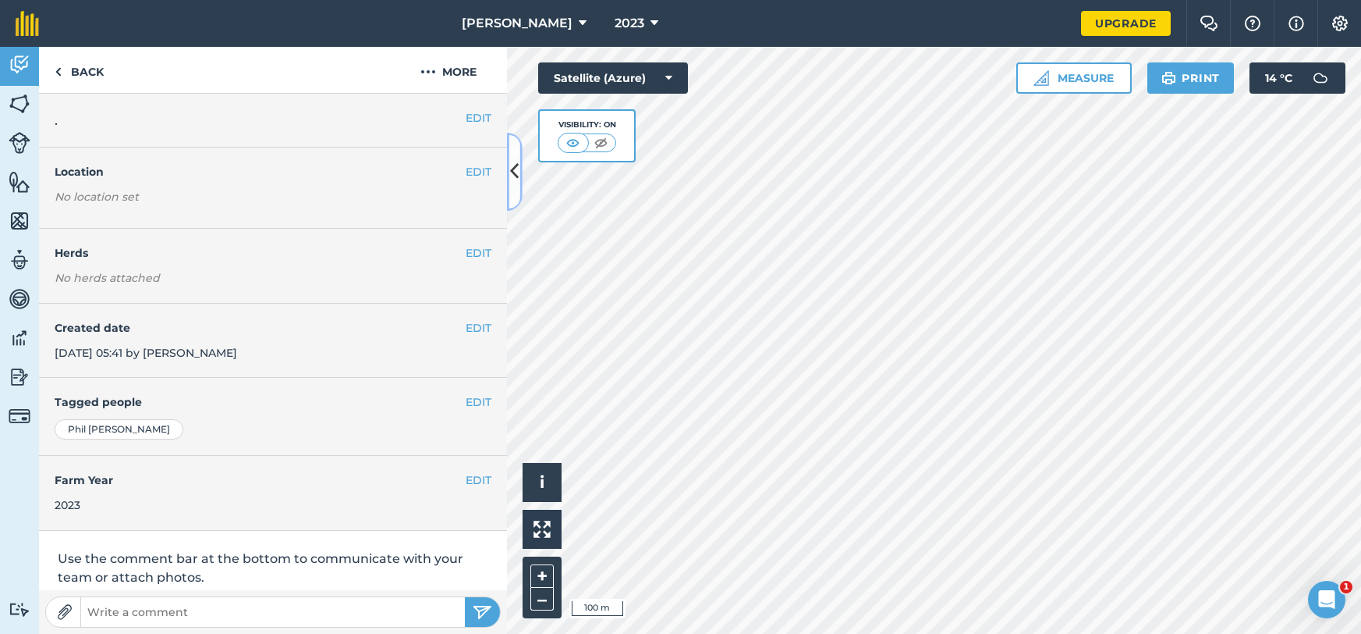
click at [513, 193] on button at bounding box center [515, 172] width 16 height 78
